Goal: Task Accomplishment & Management: Use online tool/utility

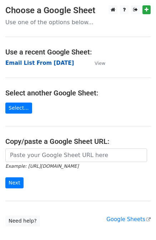
click at [65, 65] on strong "Email List From [DATE]" at bounding box center [39, 63] width 68 height 6
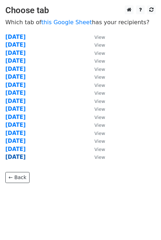
click at [26, 158] on strong "14-10-2025" at bounding box center [15, 157] width 20 height 6
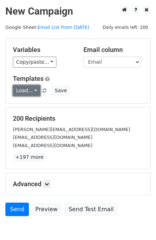
click at [28, 90] on link "Load..." at bounding box center [26, 90] width 27 height 11
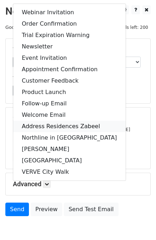
click at [61, 121] on link "Address Residences Zabeel" at bounding box center [69, 126] width 112 height 11
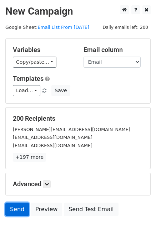
click at [22, 210] on link "Send" at bounding box center [17, 210] width 24 height 14
